Goal: Information Seeking & Learning: Check status

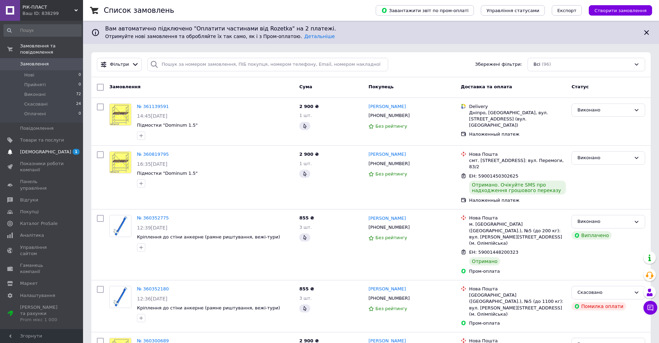
click at [56, 149] on span "[DEMOGRAPHIC_DATA]" at bounding box center [42, 152] width 44 height 6
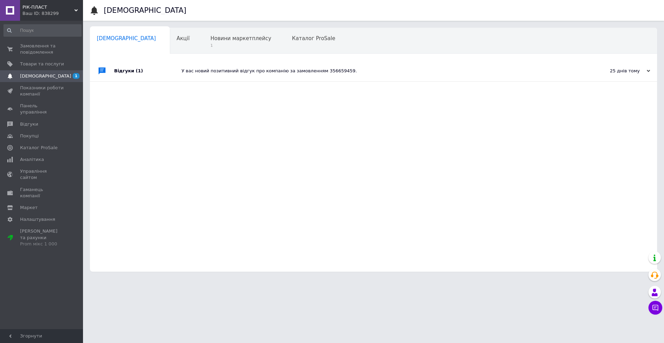
click at [179, 72] on div "Відгуки (1)" at bounding box center [147, 71] width 67 height 21
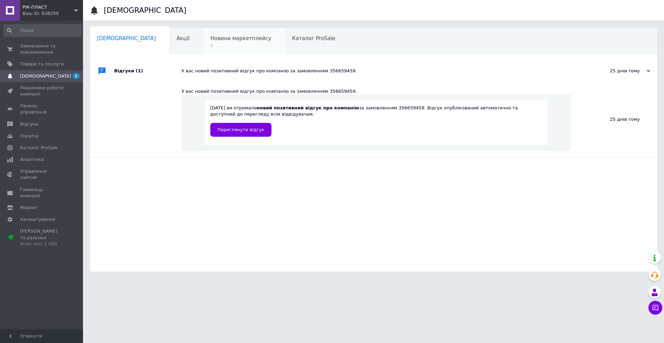
click at [210, 43] on span "1" at bounding box center [240, 45] width 61 height 5
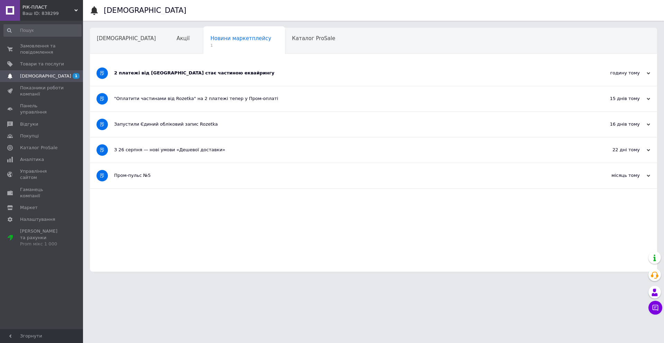
click at [306, 76] on div "2 платежі від [GEOGRAPHIC_DATA] стає частиною еквайрингу" at bounding box center [347, 73] width 467 height 25
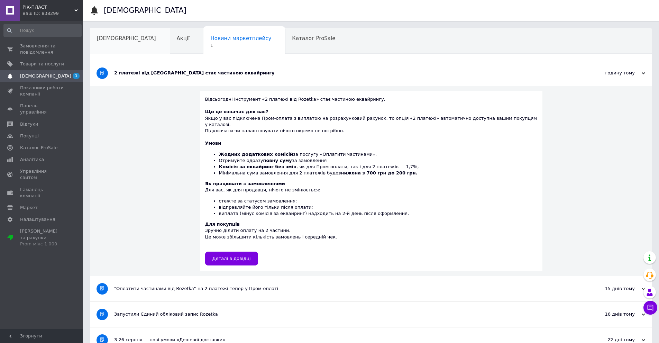
click at [112, 42] on div "[DEMOGRAPHIC_DATA]" at bounding box center [130, 41] width 80 height 26
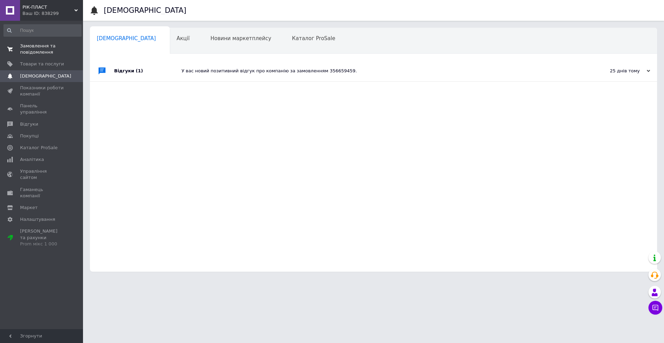
click at [44, 49] on span "Замовлення та повідомлення" at bounding box center [42, 49] width 44 height 12
